Goal: Information Seeking & Learning: Learn about a topic

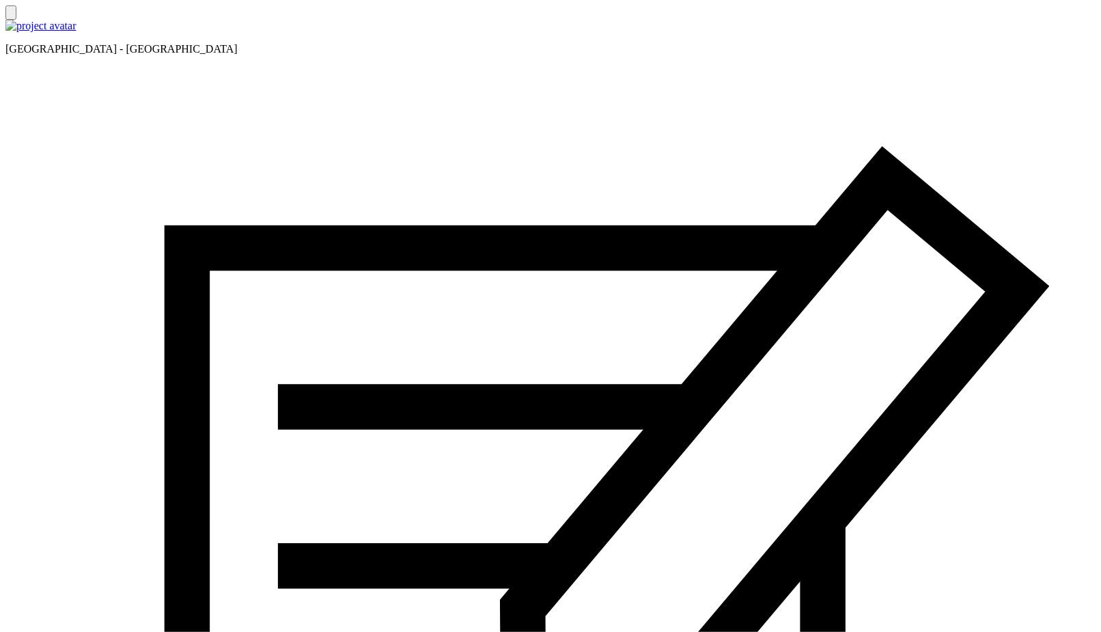
click at [11, 16] on icon at bounding box center [11, 16] width 0 height 0
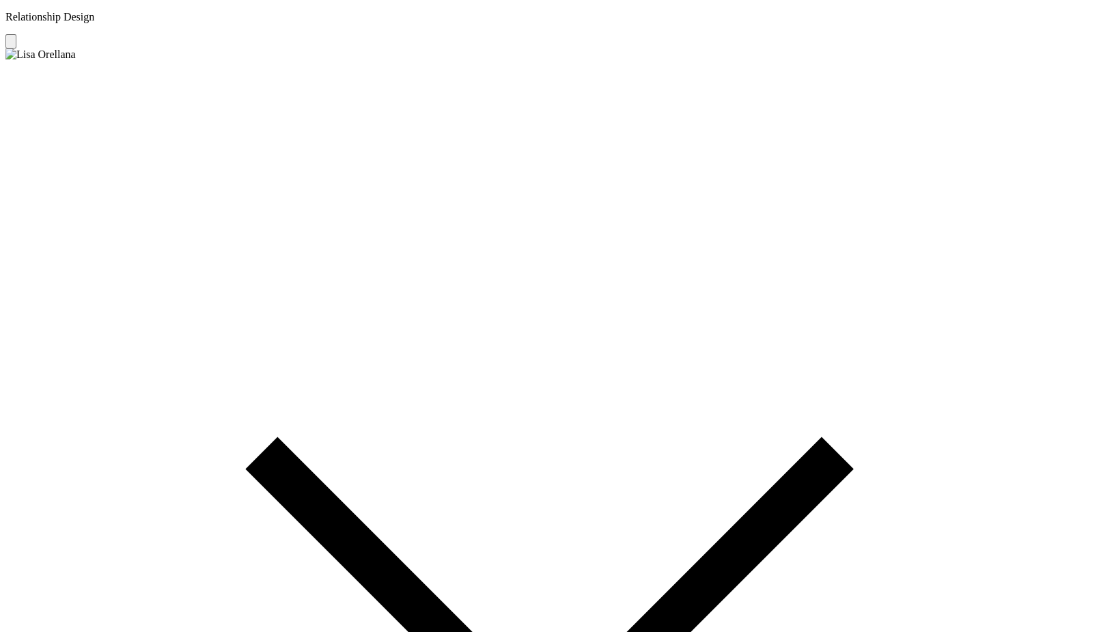
click at [822, 469] on icon at bounding box center [549, 605] width 544 height 272
click at [1054, 61] on icon at bounding box center [549, 605] width 1088 height 1088
click at [11, 44] on icon at bounding box center [11, 44] width 0 height 0
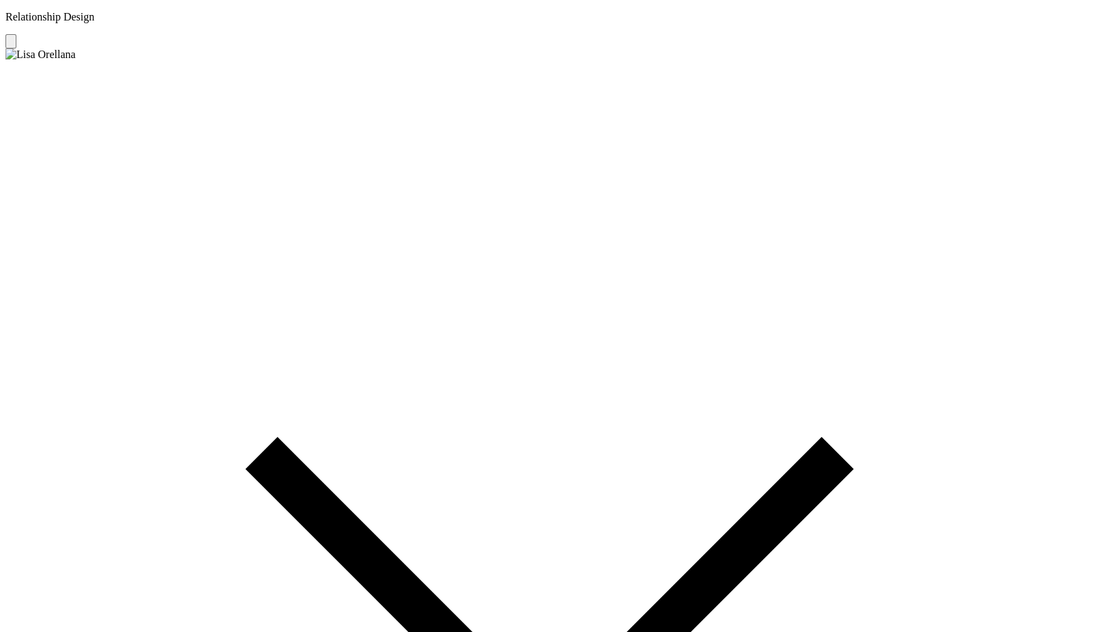
click at [63, 23] on p "Relationship Design" at bounding box center [549, 17] width 1088 height 12
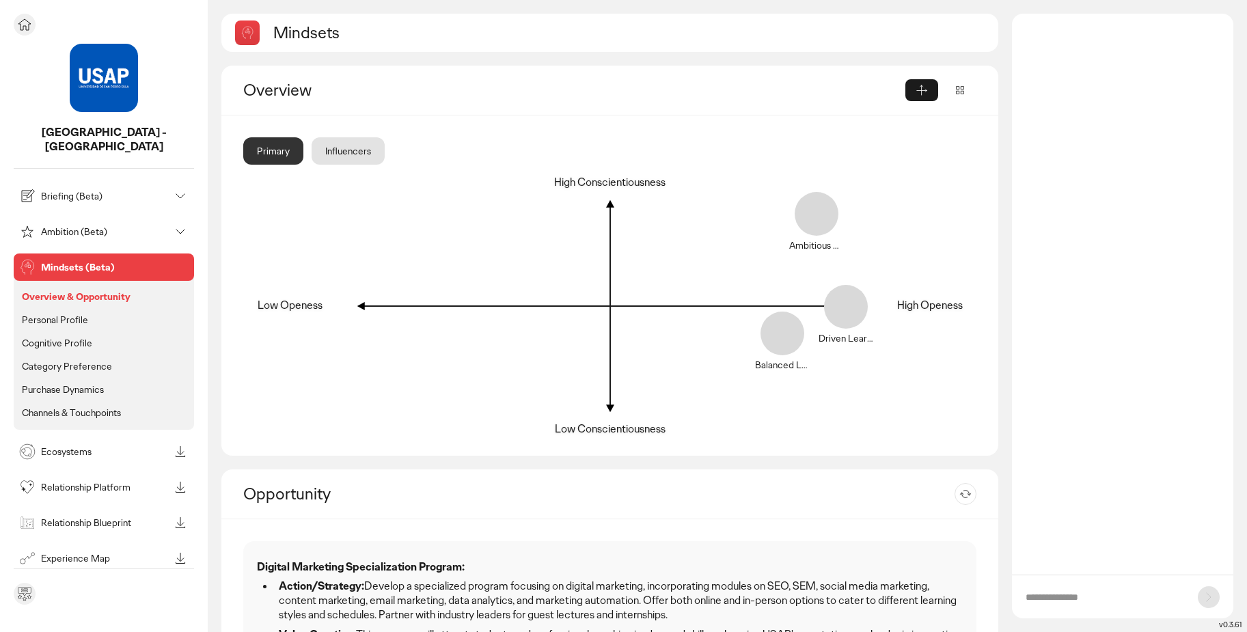
click at [34, 25] on button at bounding box center [25, 25] width 22 height 22
